Goal: Contribute content: Contribute content

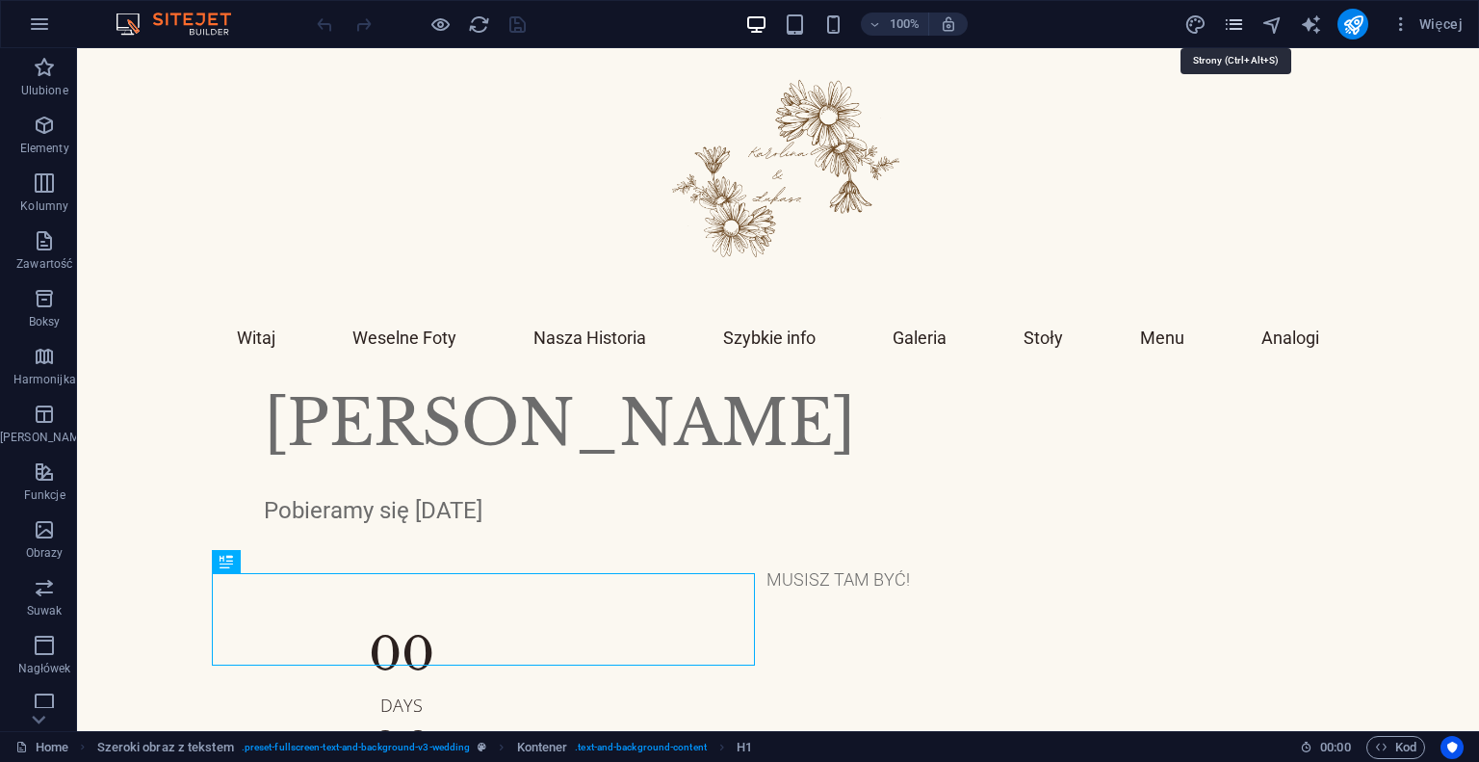
click at [1238, 20] on icon "pages" at bounding box center [1234, 24] width 22 height 22
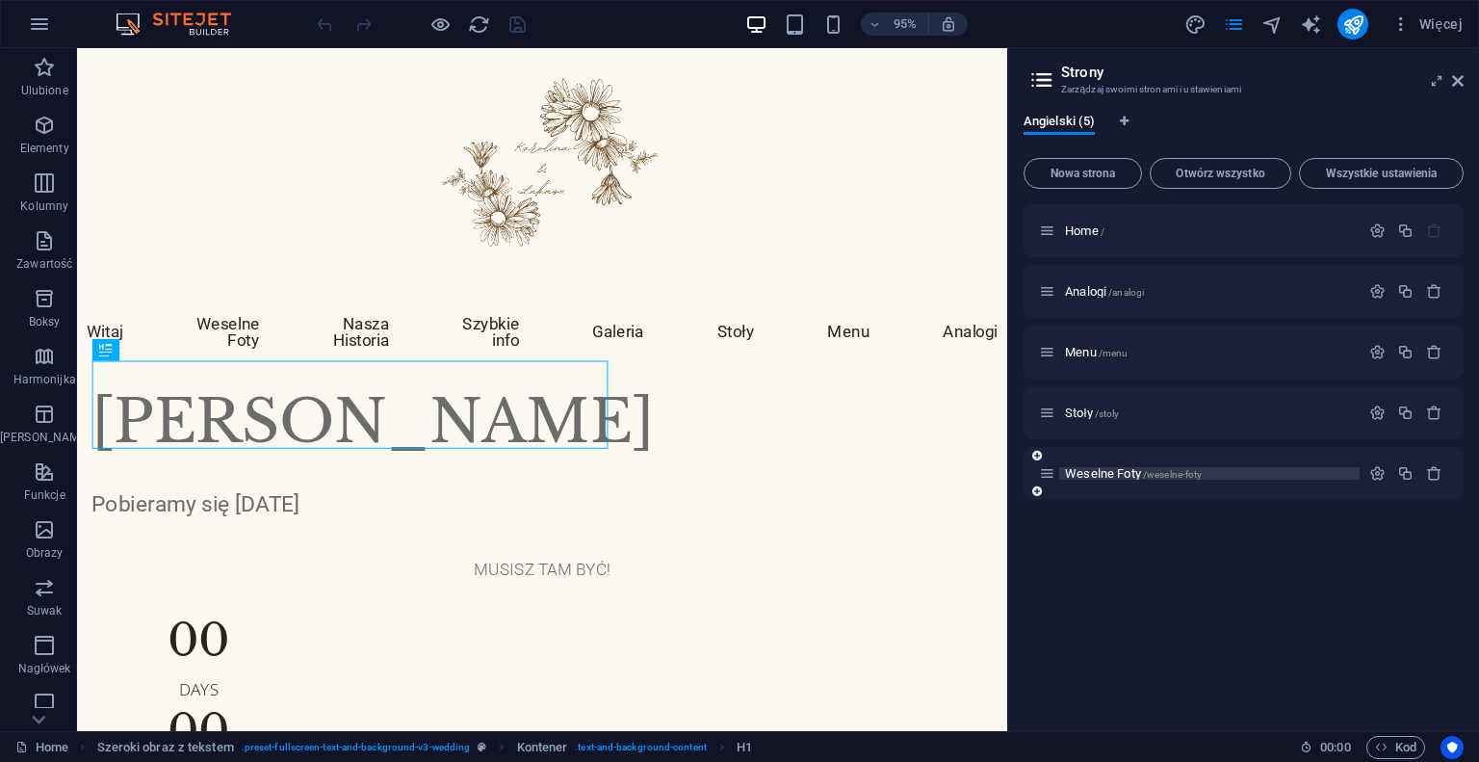
click at [1098, 479] on div "Weselne Foty /weselne-foty" at bounding box center [1199, 473] width 321 height 22
click at [1098, 476] on span "Weselne Foty /weselne-foty" at bounding box center [1133, 473] width 137 height 14
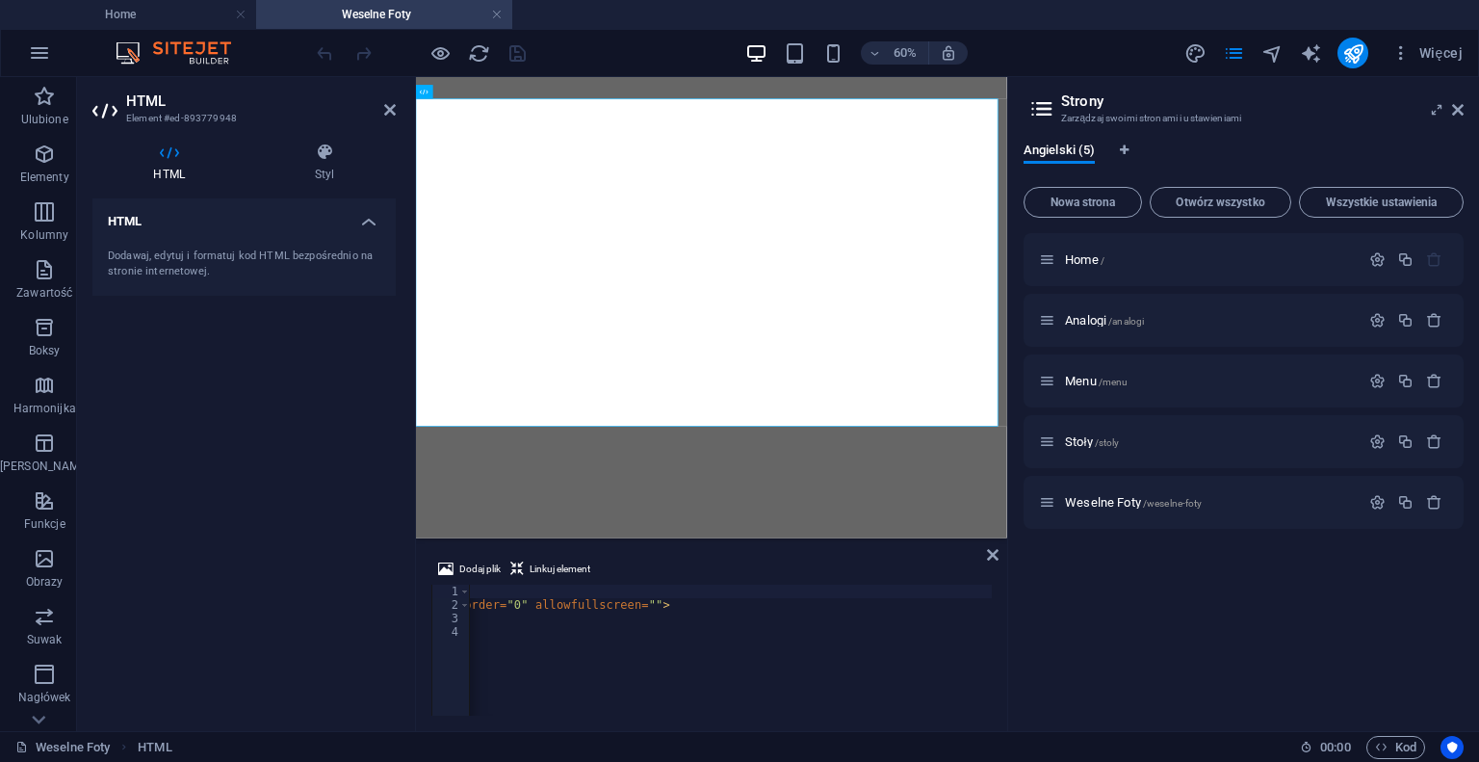
scroll to position [0, 815]
click at [838, 39] on div "60%" at bounding box center [857, 53] width 223 height 31
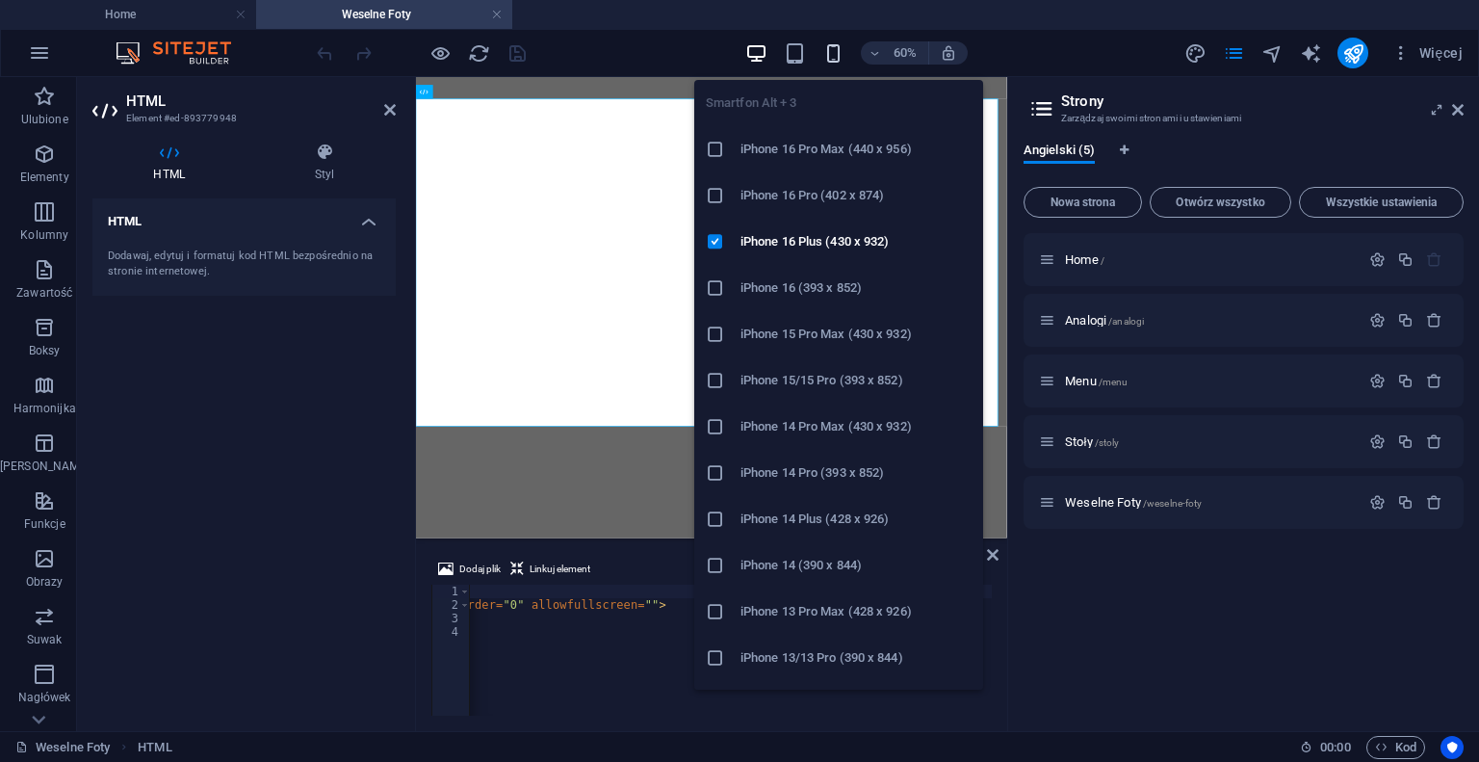
click at [831, 55] on icon "button" at bounding box center [834, 53] width 22 height 22
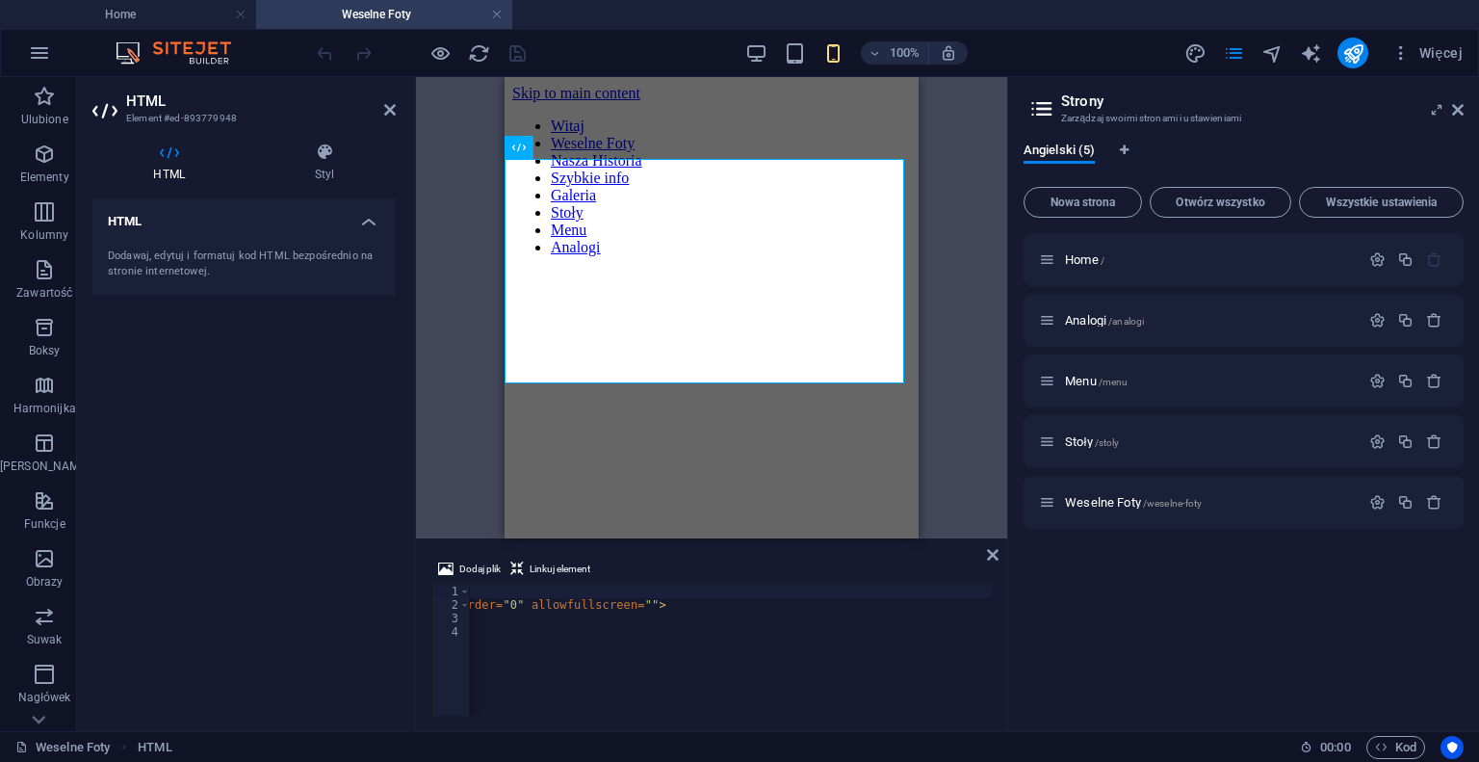
scroll to position [605, 0]
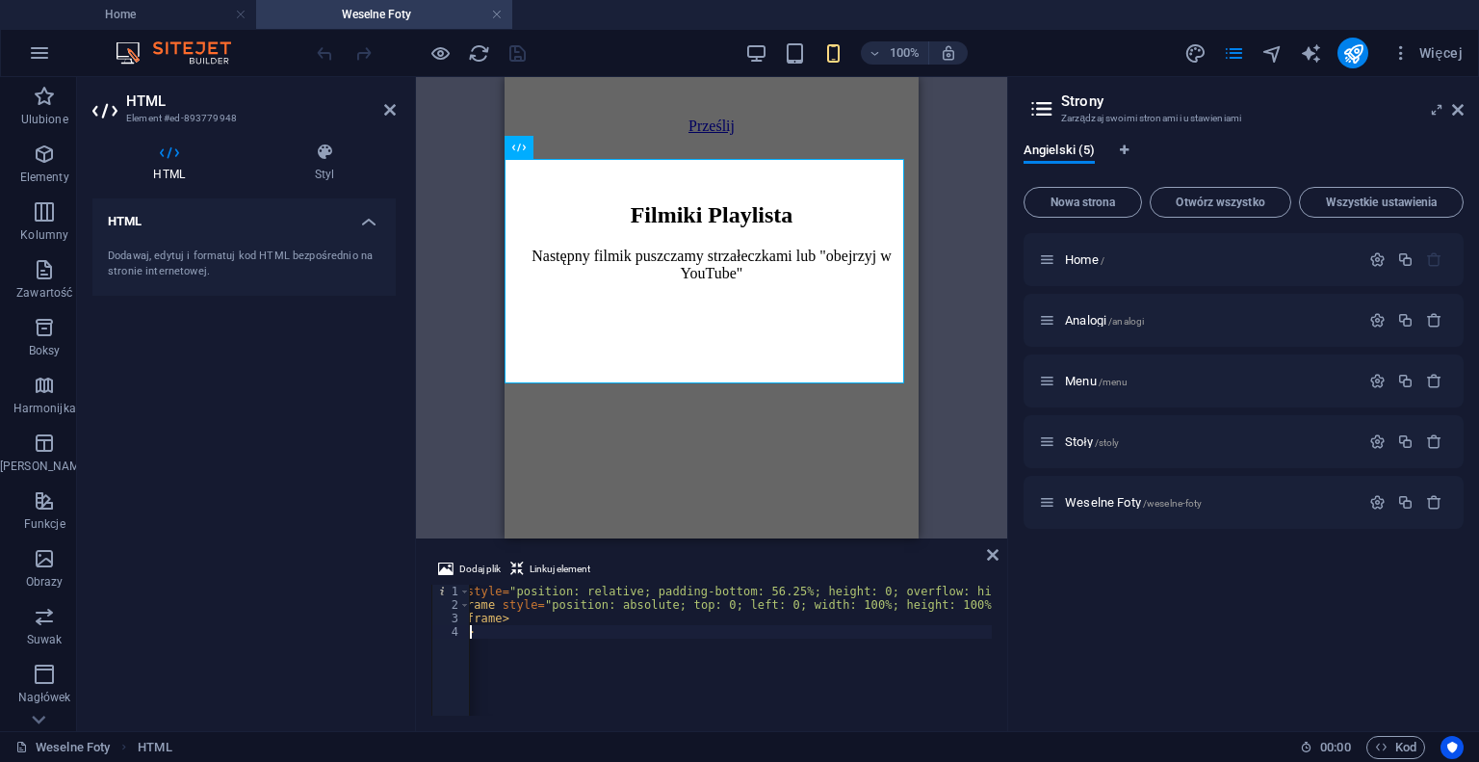
click at [701, 639] on div "< div style = "position: relative; padding-bottom: 56.25%; height: 0; overflow:…" at bounding box center [1097, 662] width 1338 height 154
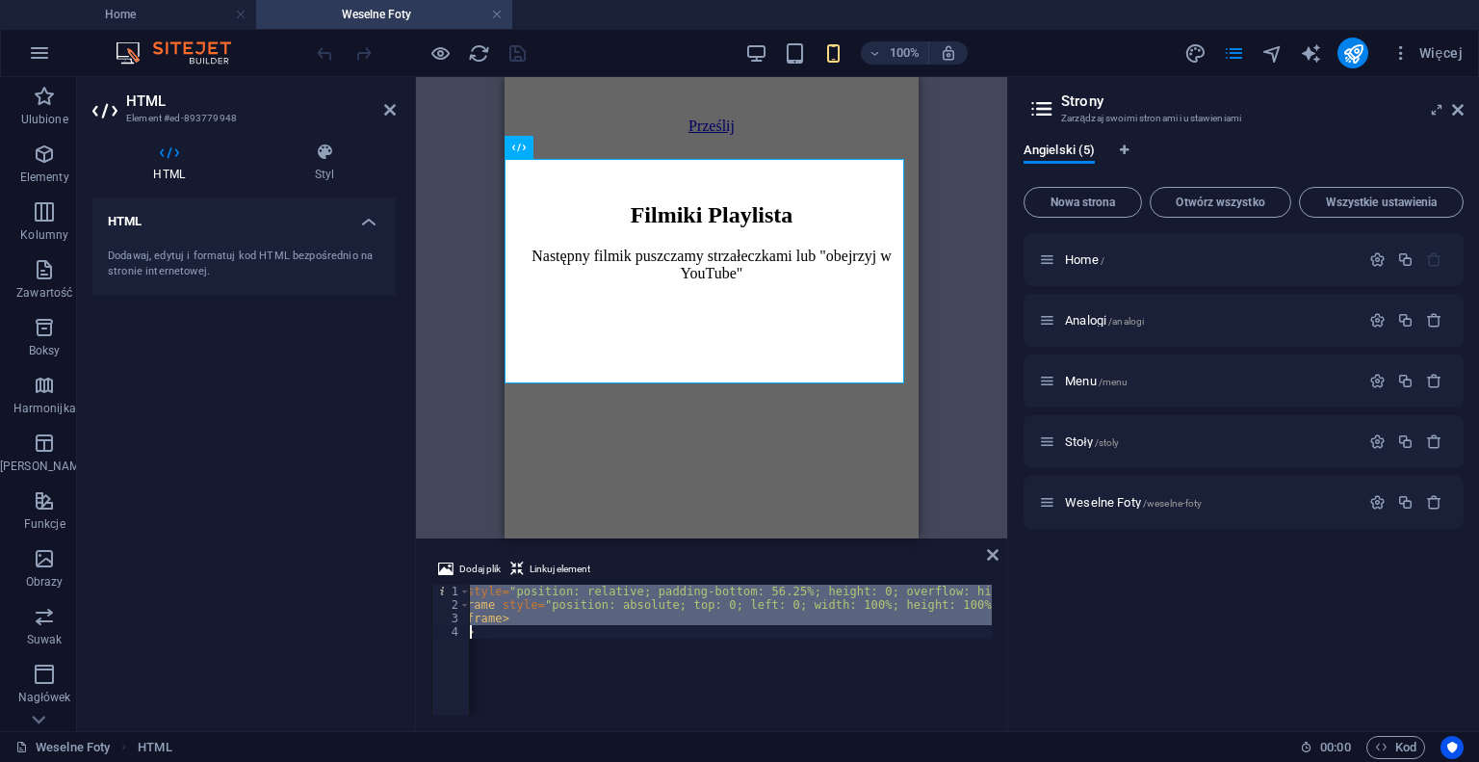
paste textarea "</html"
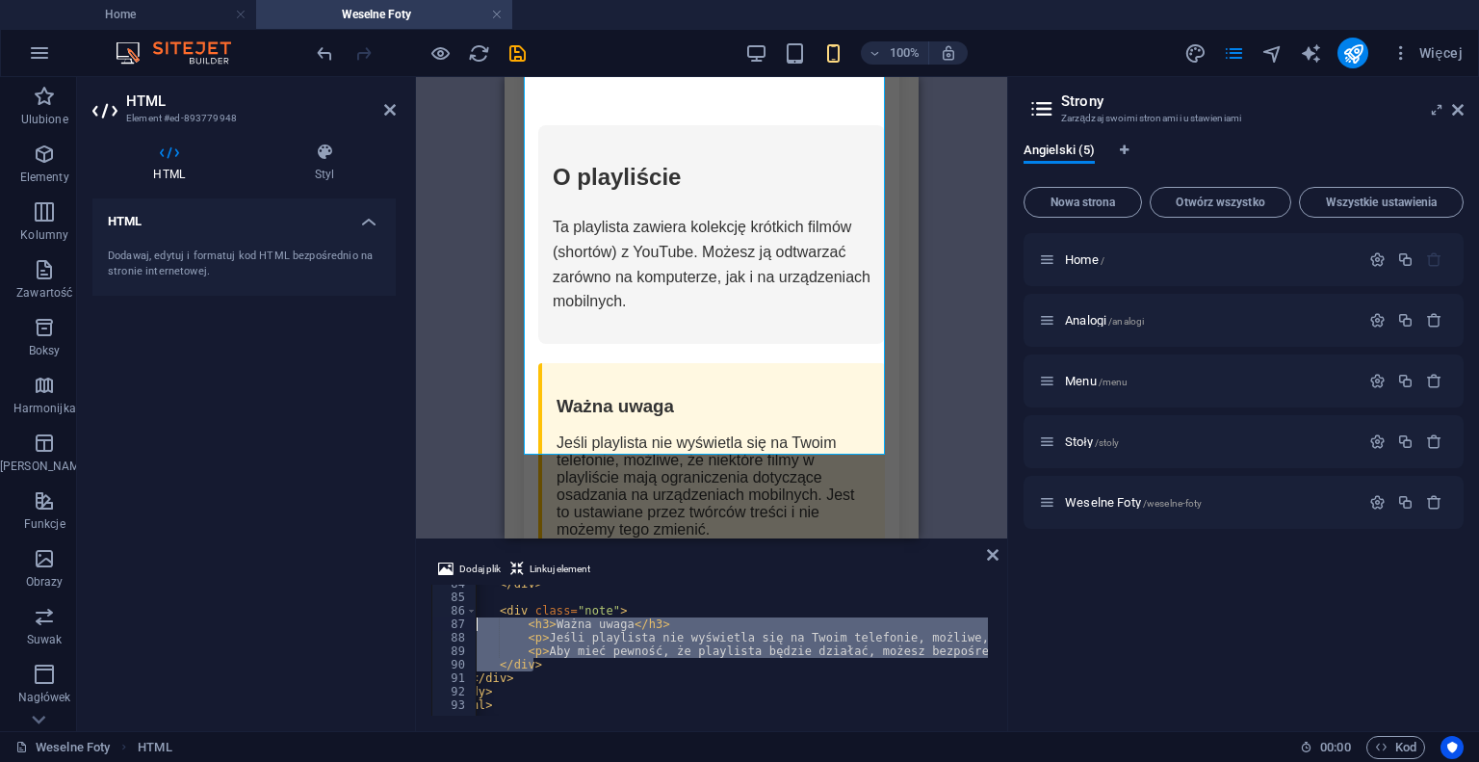
scroll to position [0, 0]
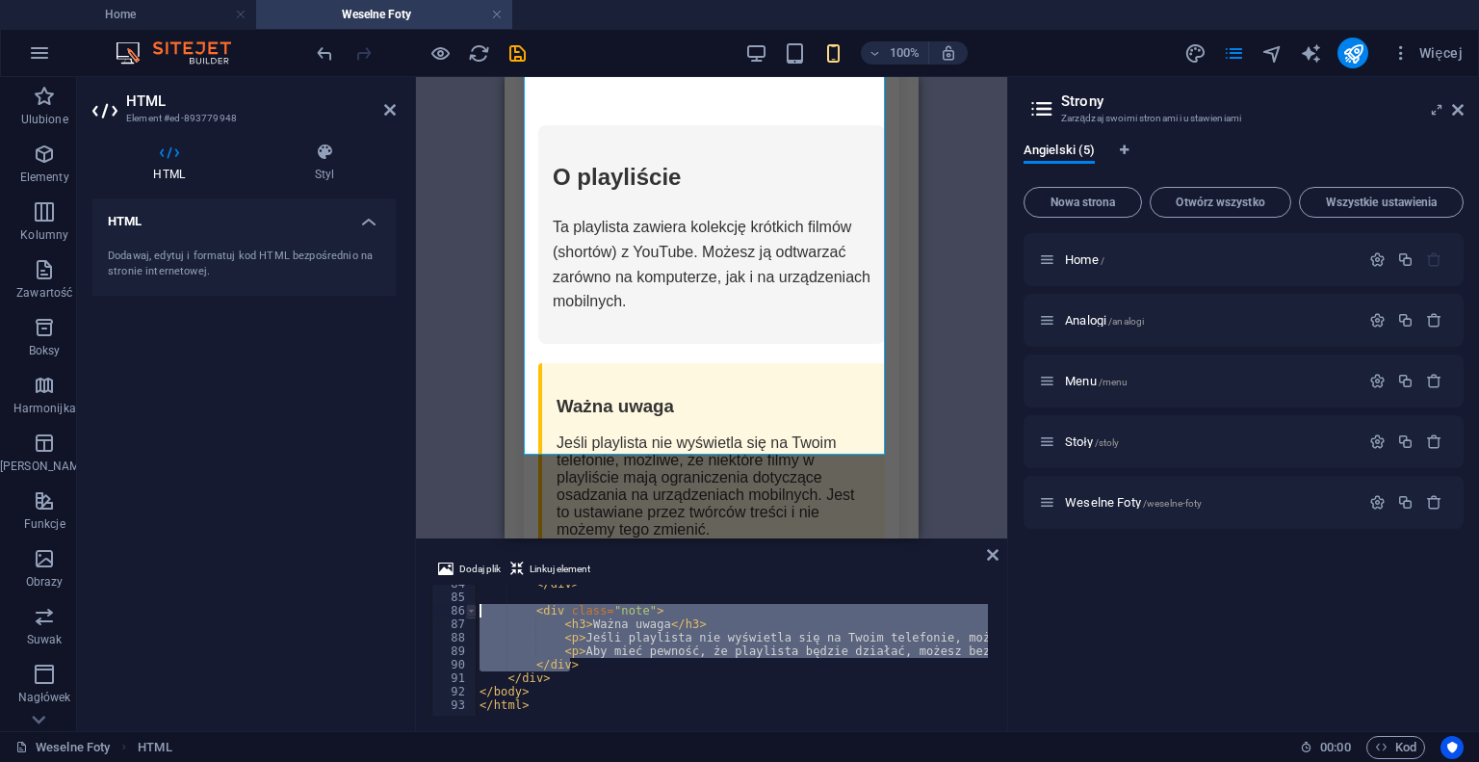
drag, startPoint x: 531, startPoint y: 666, endPoint x: 467, endPoint y: 609, distance: 85.3
click at [467, 609] on div "</div> 84 85 86 87 88 89 90 91 92 93 </ div > < div class = "note" > < h3 > Waż…" at bounding box center [712, 650] width 561 height 131
type textarea "<div class="note"> <h3>Ważna uwaga</h3>"
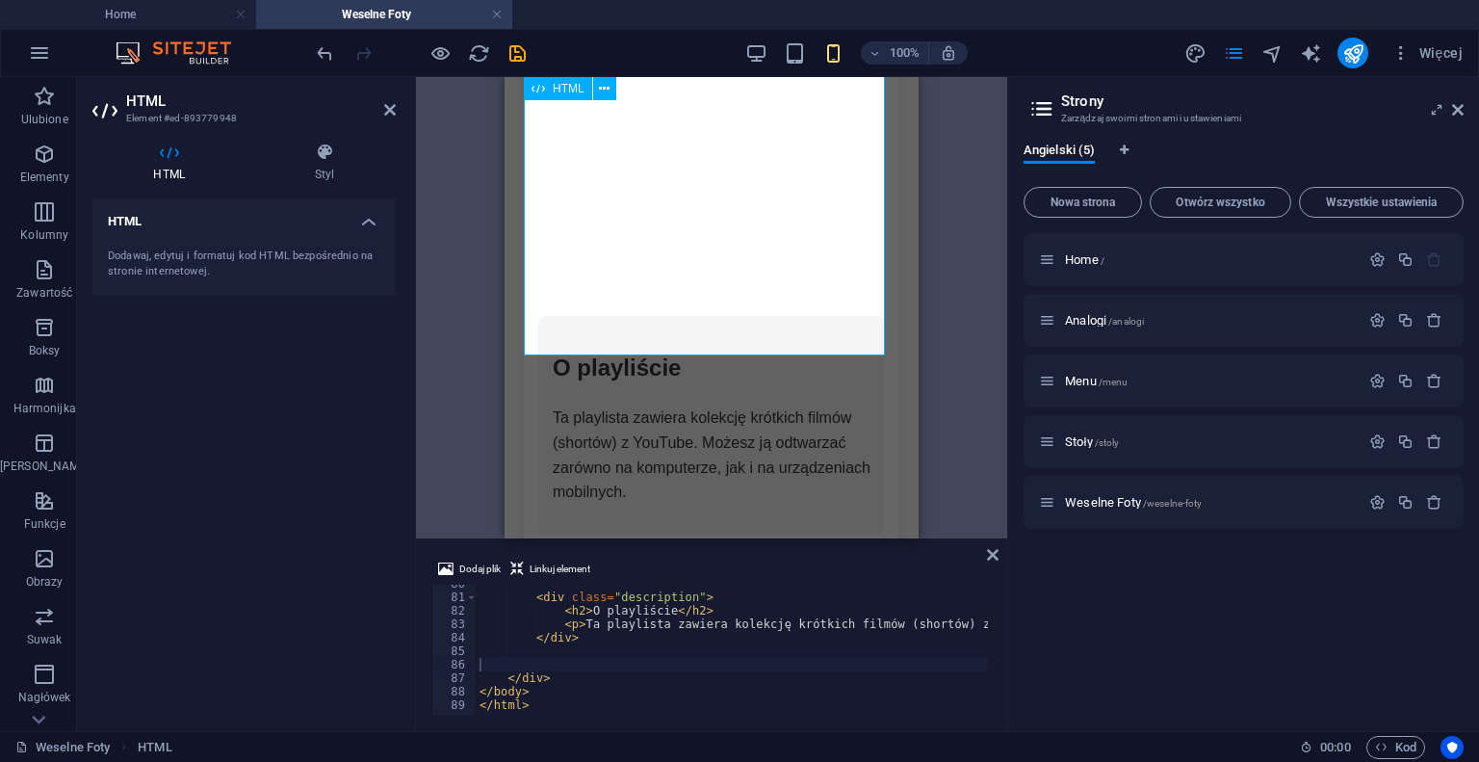
scroll to position [895, 0]
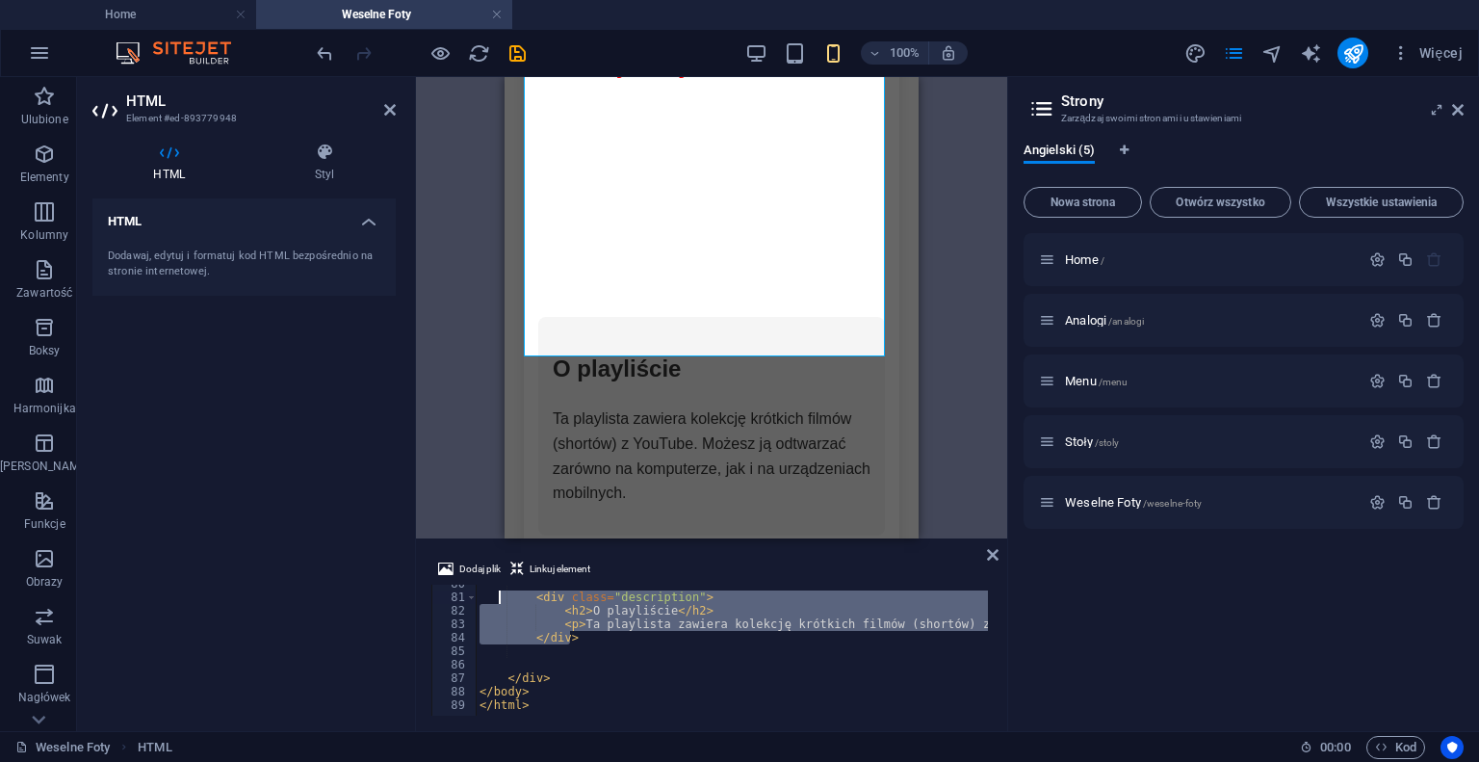
drag, startPoint x: 597, startPoint y: 642, endPoint x: 501, endPoint y: 591, distance: 109.0
click at [501, 591] on div "< div class = "description" > < h2 > O playliście </ h2 > < p > Ta playlista za…" at bounding box center [1002, 654] width 1053 height 154
type textarea "<div class="description"> <h2>O playliście</h2>"
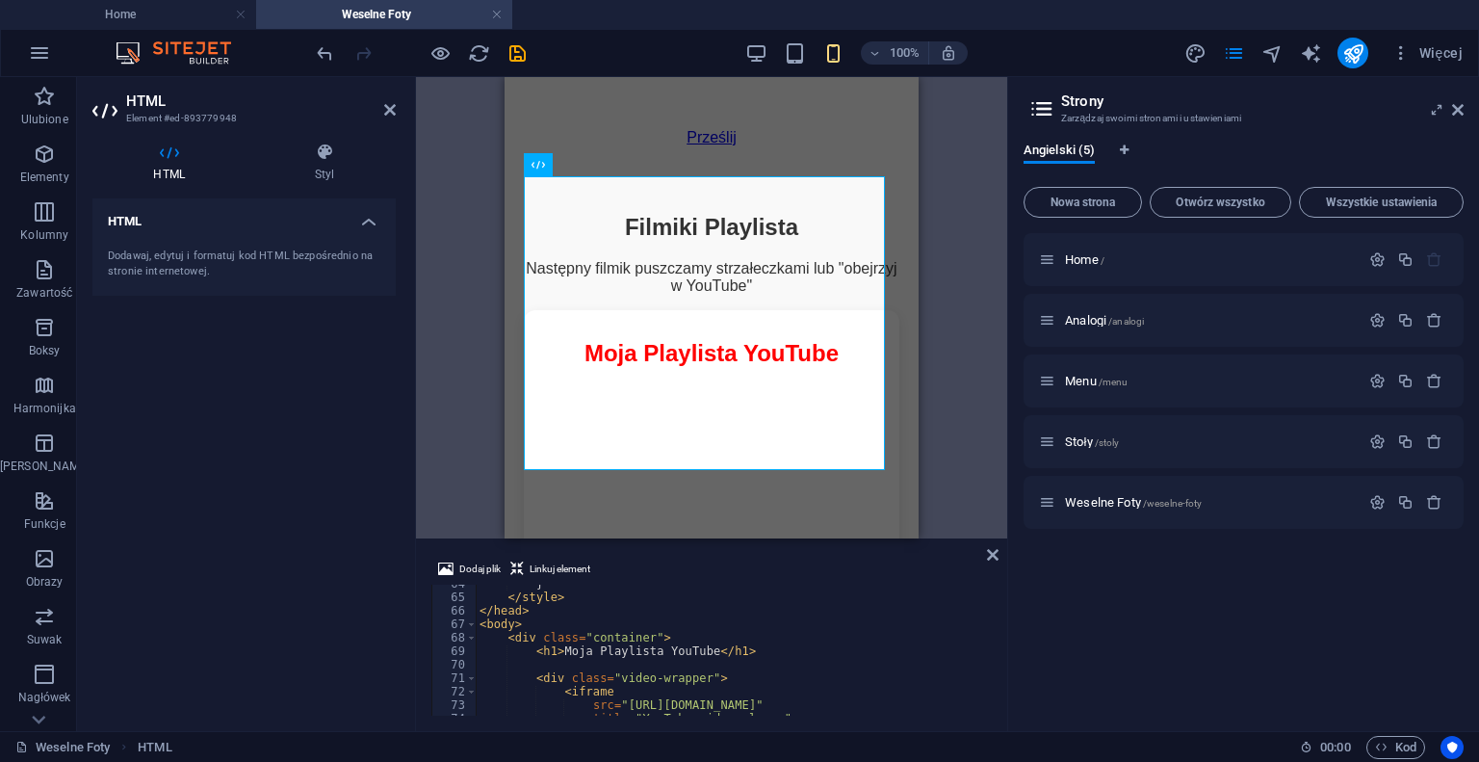
scroll to position [858, 0]
type textarea "<h1>Moja Playlista YouTube</h1>"
drag, startPoint x: 747, startPoint y: 650, endPoint x: 510, endPoint y: 649, distance: 237.9
click at [510, 649] on div "} </ style > </ head > < body > < div class = "container" > < h1 > Moja Playlis…" at bounding box center [882, 653] width 813 height 154
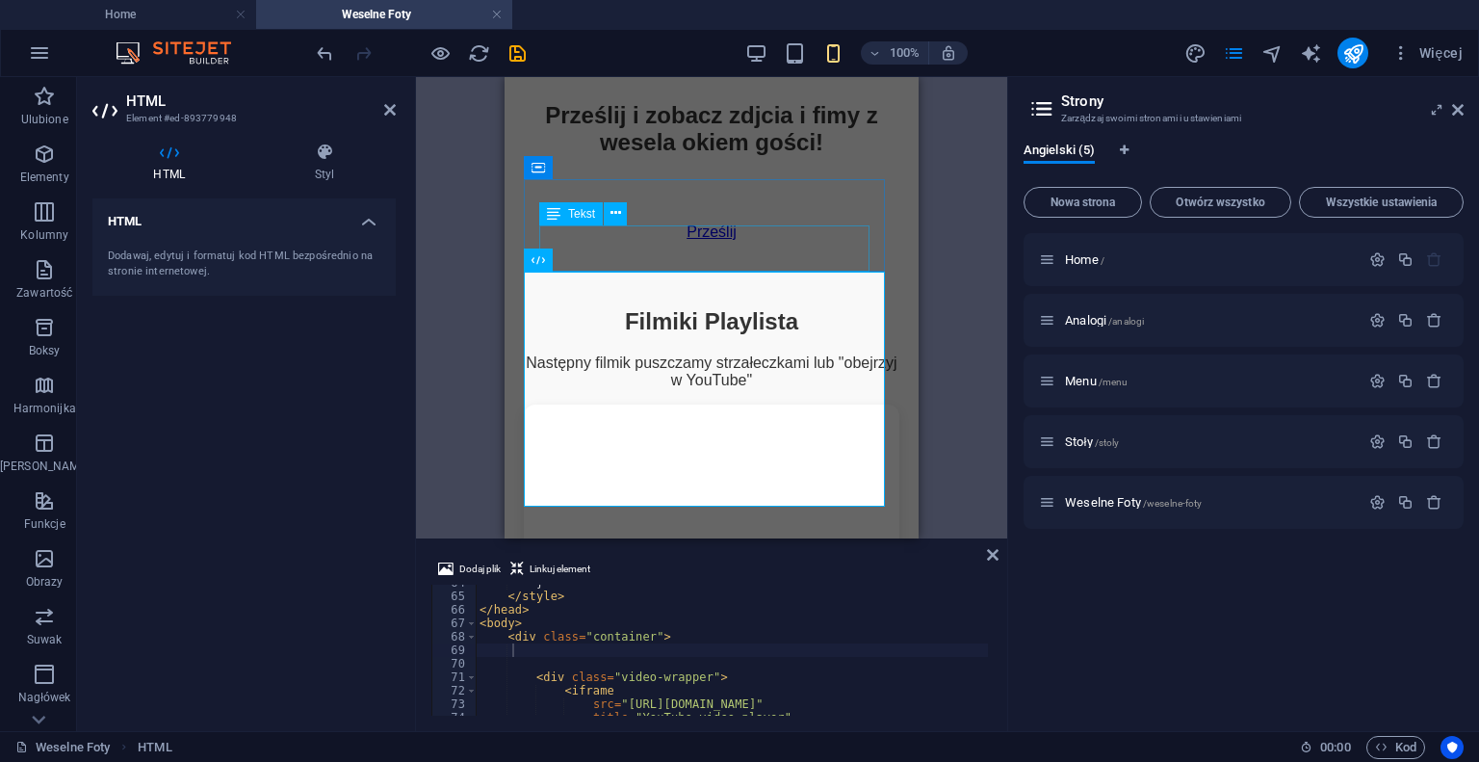
scroll to position [511, 0]
click at [813, 309] on div "Filmiki Playlista" at bounding box center [712, 322] width 376 height 27
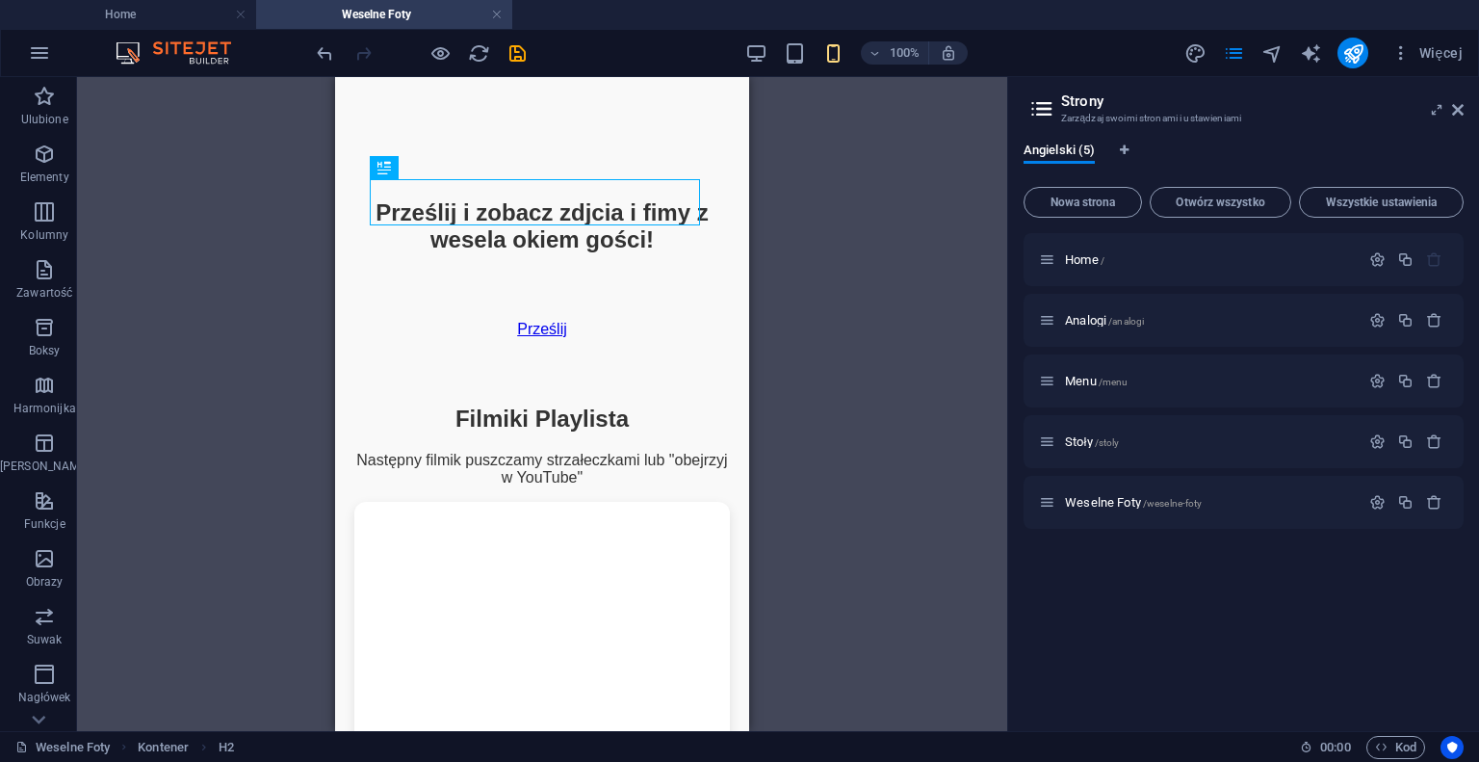
click at [966, 206] on div "H2 Tekst na tle Kontener Odstęp Odstęp Kontener H2 Kontener Tekst HTML Galeria …" at bounding box center [542, 404] width 930 height 654
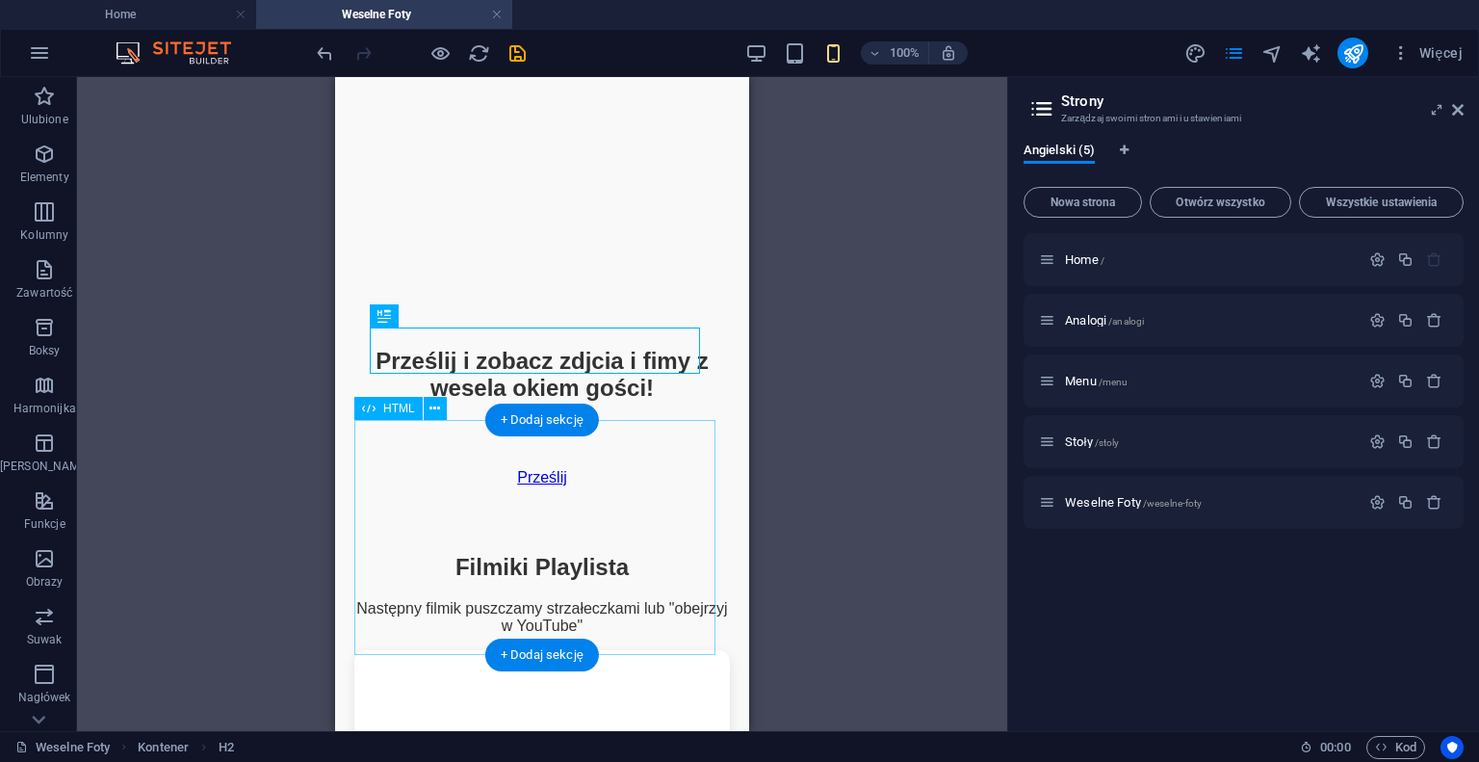
scroll to position [362, 0]
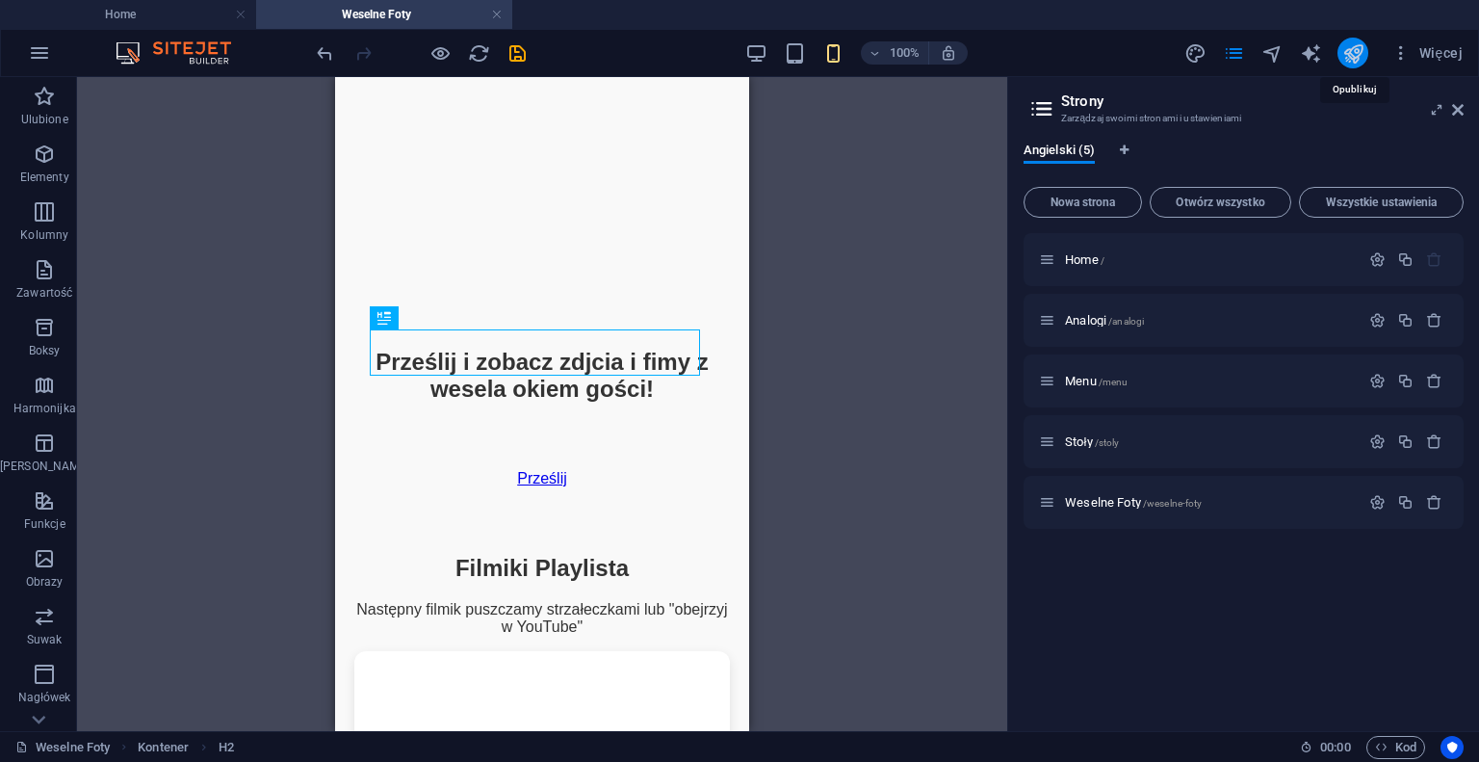
click at [1353, 49] on icon "publish" at bounding box center [1354, 53] width 22 height 22
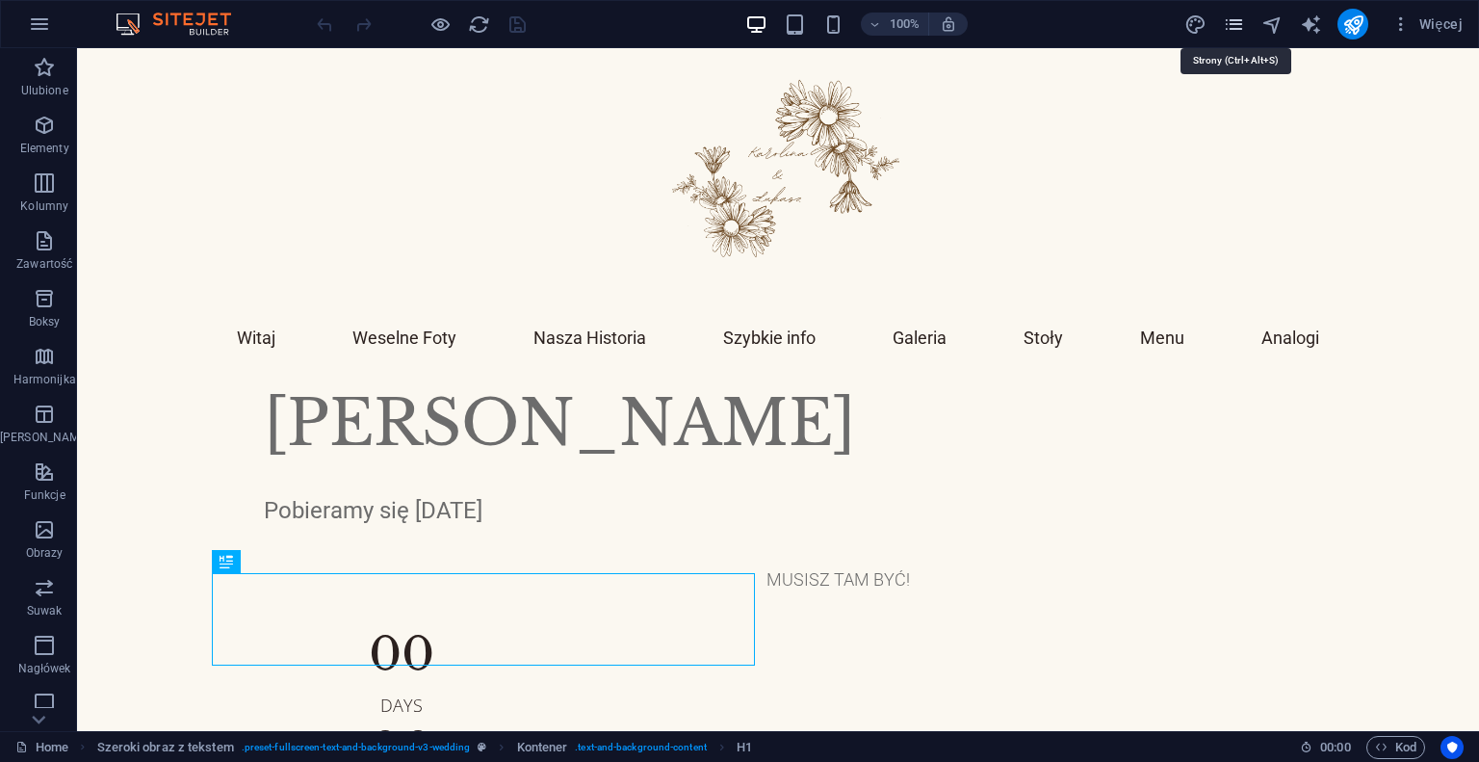
click at [1237, 24] on icon "pages" at bounding box center [1234, 24] width 22 height 22
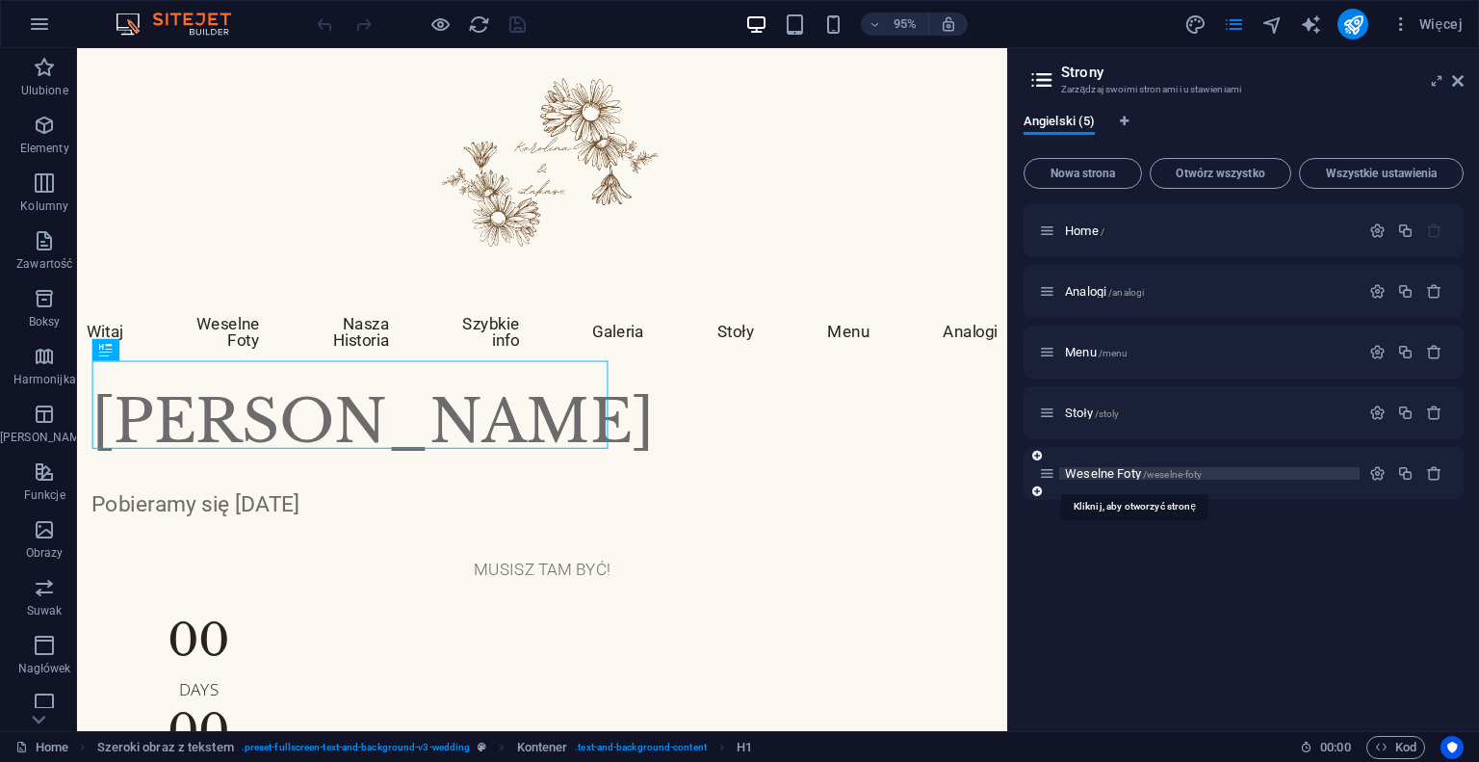
click at [1106, 472] on span "Weselne Foty /weselne-foty" at bounding box center [1133, 473] width 137 height 14
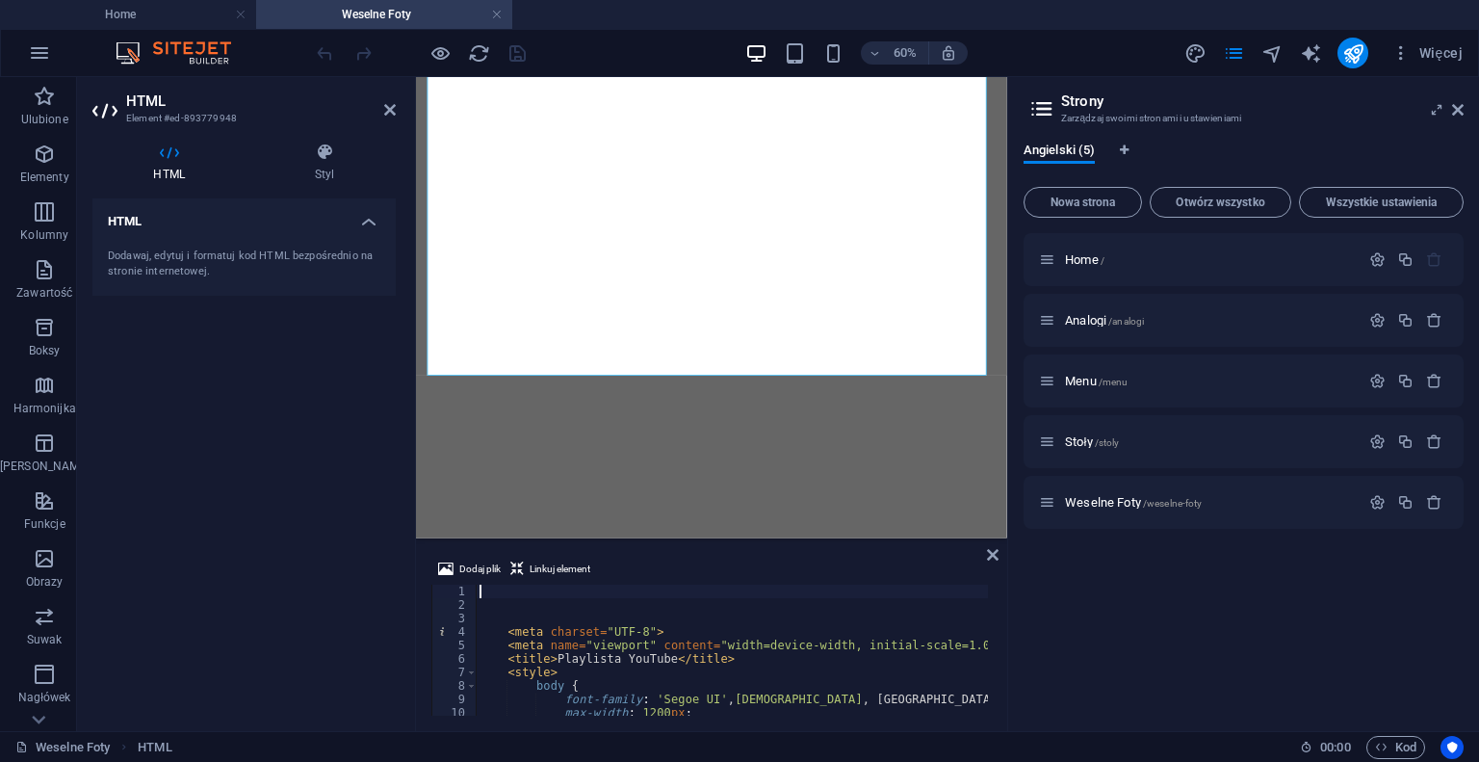
click at [678, 704] on div "< meta charset = "UTF-8" > < meta name = "viewport" content = "width=device-wid…" at bounding box center [1388, 662] width 1825 height 154
type textarea "font-family: 'Segoe UI', [GEOGRAPHIC_DATA], [GEOGRAPHIC_DATA], [GEOGRAPHIC_DATA…"
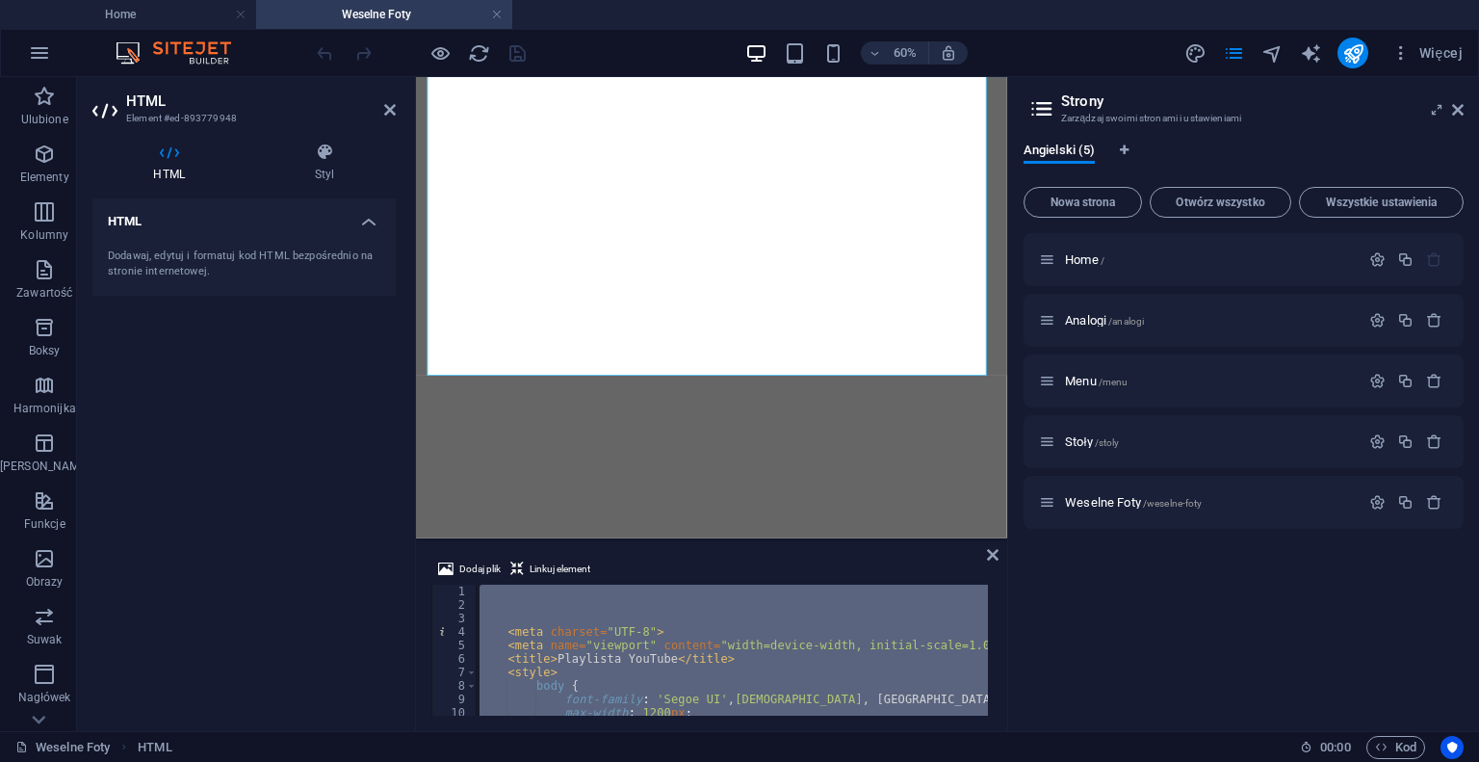
type textarea "</html>"
